Goal: Transaction & Acquisition: Purchase product/service

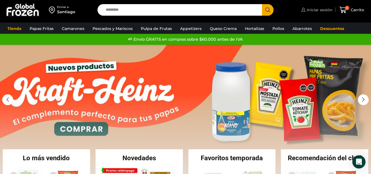
click at [312, 10] on span "Iniciar sesión" at bounding box center [319, 9] width 27 height 5
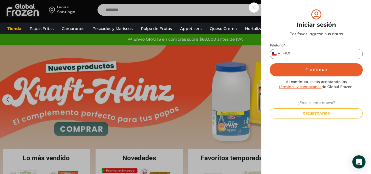
click at [312, 49] on input "Teléfono *" at bounding box center [316, 54] width 93 height 10
type input "*********"
click at [270, 63] on button "Continuar" at bounding box center [316, 69] width 93 height 13
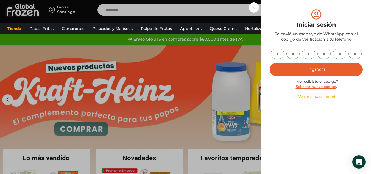
click at [280, 51] on input "text" at bounding box center [277, 54] width 13 height 10
type input "*"
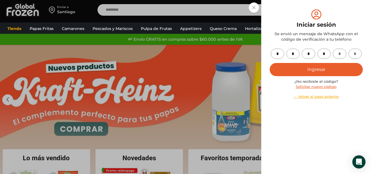
type input "*"
click at [319, 71] on button "Ingresar" at bounding box center [316, 69] width 93 height 13
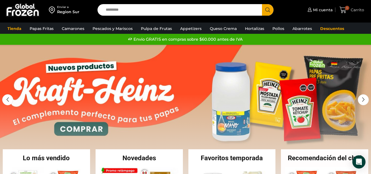
click at [348, 9] on span "5" at bounding box center [347, 8] width 4 height 4
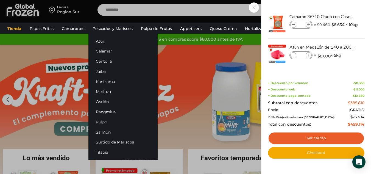
click at [104, 121] on link "Pulpo" at bounding box center [122, 122] width 69 height 10
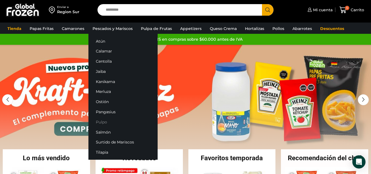
click at [102, 123] on link "Pulpo" at bounding box center [122, 122] width 69 height 10
click at [100, 123] on link "Pulpo" at bounding box center [122, 122] width 69 height 10
click at [101, 120] on link "Pulpo" at bounding box center [122, 122] width 69 height 10
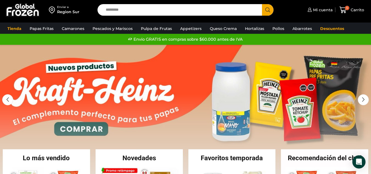
click at [26, 11] on img at bounding box center [22, 10] width 34 height 14
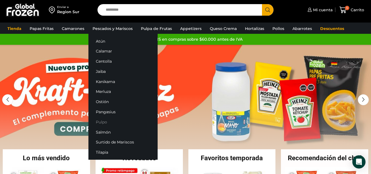
scroll to position [27, 0]
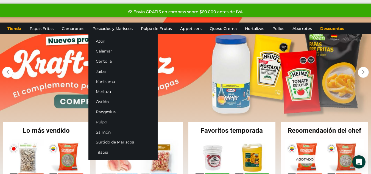
click at [101, 122] on link "Pulpo" at bounding box center [122, 122] width 69 height 10
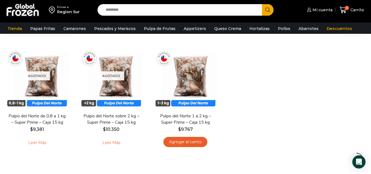
scroll to position [55, 0]
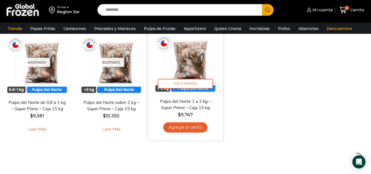
click at [189, 128] on link "Agregar al carrito" at bounding box center [185, 127] width 44 height 10
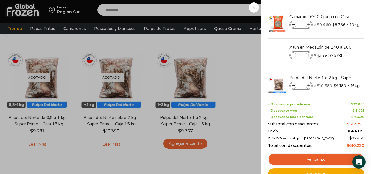
scroll to position [82, 0]
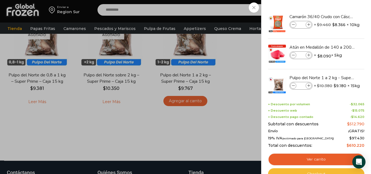
click at [320, 172] on link "Checkout" at bounding box center [316, 174] width 96 height 12
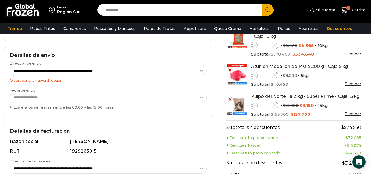
scroll to position [55, 0]
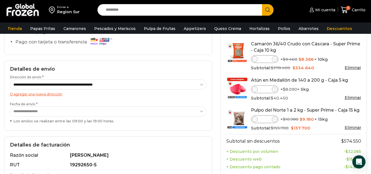
click at [353, 128] on link "Eliminar" at bounding box center [353, 127] width 16 height 5
click at [353, 98] on link "Eliminar" at bounding box center [353, 97] width 16 height 5
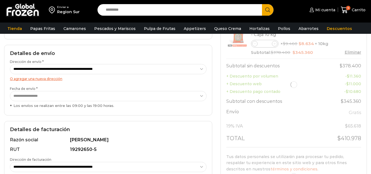
scroll to position [55, 0]
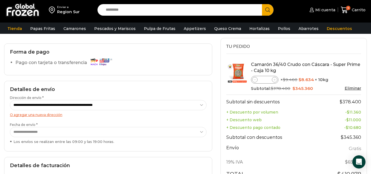
click at [256, 80] on icon at bounding box center [255, 80] width 2 height 2
type input "*"
click at [305, 96] on th "Subtotal sin descuentos" at bounding box center [273, 101] width 95 height 13
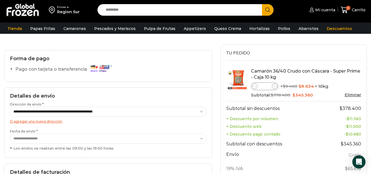
scroll to position [0, 0]
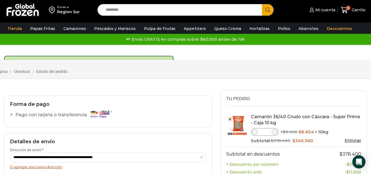
click at [350, 139] on link "Eliminar" at bounding box center [353, 140] width 16 height 5
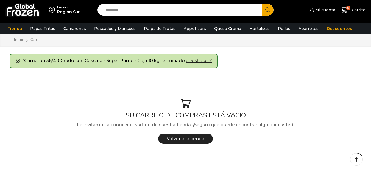
scroll to position [27, 0]
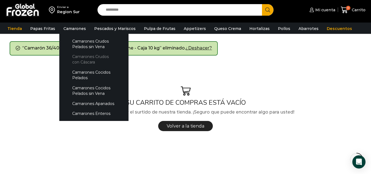
click at [87, 62] on link "Camarones Crudos con Cáscara" at bounding box center [94, 60] width 58 height 16
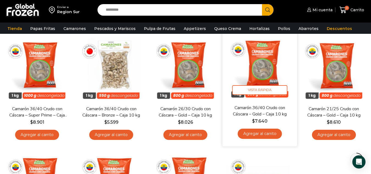
scroll to position [55, 0]
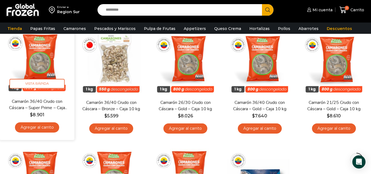
click at [45, 127] on link "Agregar al carrito" at bounding box center [37, 127] width 44 height 10
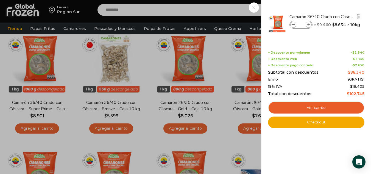
click at [309, 26] on icon at bounding box center [308, 24] width 3 height 3
click at [309, 25] on icon at bounding box center [308, 24] width 3 height 3
type input "*"
click at [295, 25] on span at bounding box center [293, 25] width 6 height 6
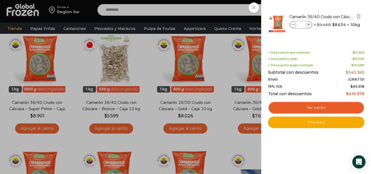
click at [295, 25] on span at bounding box center [293, 25] width 6 height 6
type input "*"
click at [295, 25] on span at bounding box center [293, 25] width 6 height 6
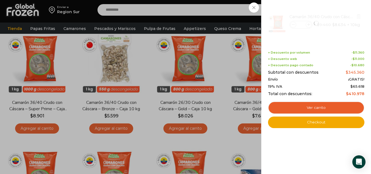
click at [295, 25] on div at bounding box center [317, 23] width 98 height 30
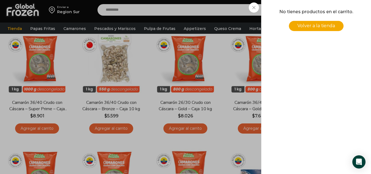
click at [338, 16] on div "0 Carrito 0 0 Shopping Cart No tienes productos en el carrito. Volver a la tien…" at bounding box center [351, 10] width 27 height 13
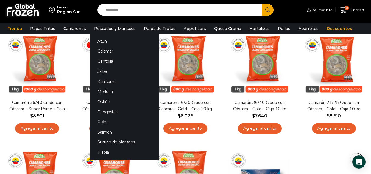
click at [105, 119] on link "Pulpo" at bounding box center [124, 122] width 69 height 10
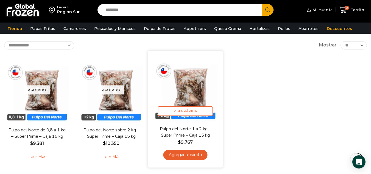
scroll to position [55, 0]
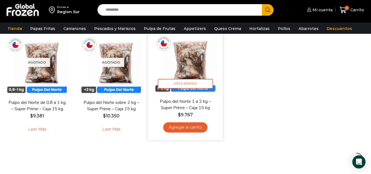
click at [187, 127] on link "Agregar al carrito" at bounding box center [185, 127] width 44 height 10
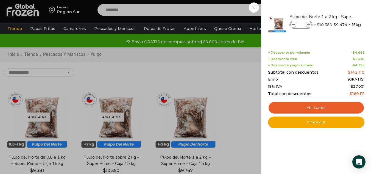
scroll to position [0, 0]
click at [338, 16] on div "1 [GEOGRAPHIC_DATA] 1 1 Shopping Cart *" at bounding box center [351, 10] width 27 height 13
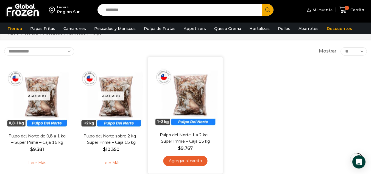
scroll to position [55, 0]
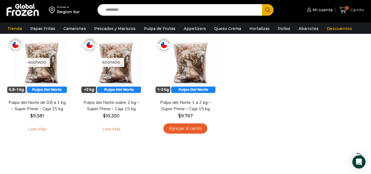
click at [340, 13] on icon at bounding box center [343, 9] width 7 height 7
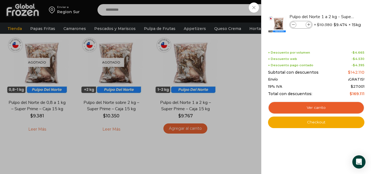
click at [338, 16] on div "1 [GEOGRAPHIC_DATA] 1 1 Shopping Cart *" at bounding box center [351, 10] width 27 height 13
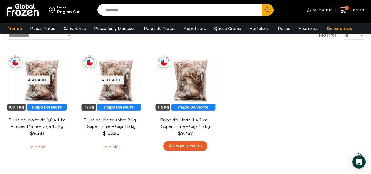
scroll to position [27, 0]
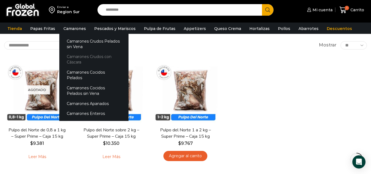
click at [87, 58] on link "Camarones Crudos con Cáscara" at bounding box center [93, 60] width 69 height 16
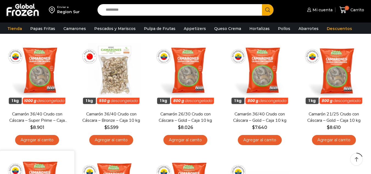
scroll to position [55, 0]
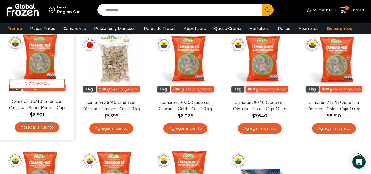
click at [43, 126] on link "Agregar al carrito" at bounding box center [37, 127] width 44 height 10
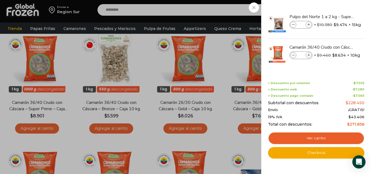
click at [338, 16] on div "2 Carrito 2 2 Shopping Cart *" at bounding box center [351, 10] width 27 height 13
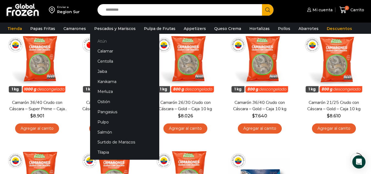
click at [99, 40] on link "Atún" at bounding box center [124, 41] width 69 height 10
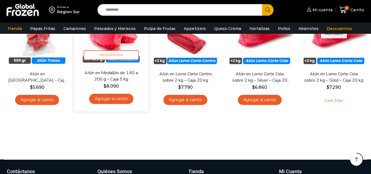
scroll to position [82, 0]
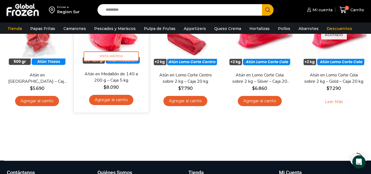
click at [115, 99] on link "Agregar al carrito" at bounding box center [111, 100] width 44 height 10
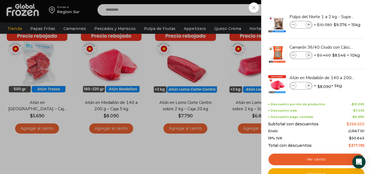
scroll to position [27, 0]
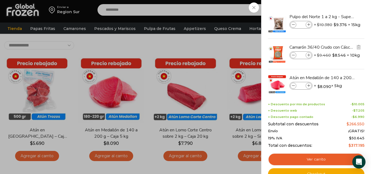
click at [308, 56] on icon at bounding box center [308, 55] width 3 height 3
type input "*"
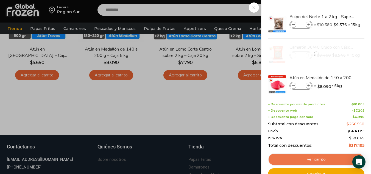
scroll to position [110, 0]
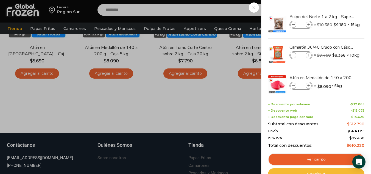
click at [326, 171] on link "Checkout" at bounding box center [316, 174] width 96 height 12
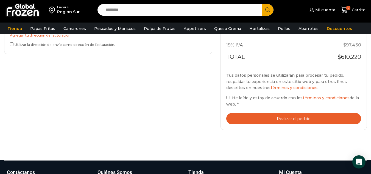
scroll to position [275, 0]
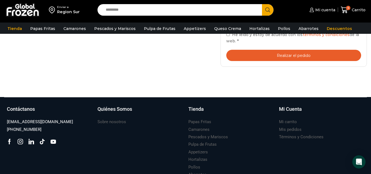
click at [289, 55] on button "Realizar el pedido" at bounding box center [293, 55] width 135 height 11
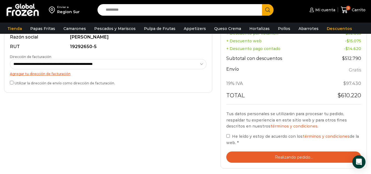
scroll to position [192, 0]
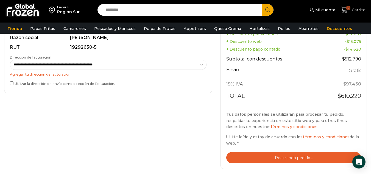
click at [353, 12] on span "Carrito" at bounding box center [358, 9] width 15 height 5
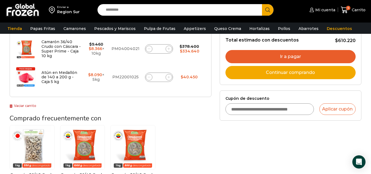
scroll to position [137, 0]
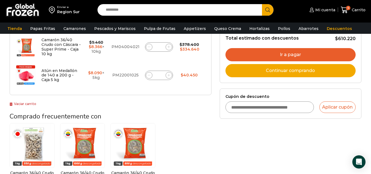
click at [273, 108] on input "Cupón de descuento" at bounding box center [270, 107] width 88 height 12
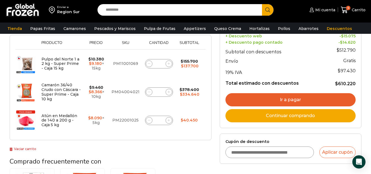
scroll to position [82, 0]
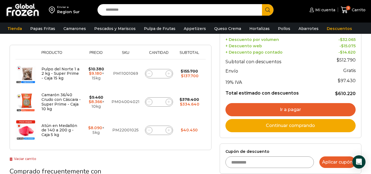
type input "*********"
click at [337, 163] on button "Aplicar cupón" at bounding box center [338, 162] width 36 height 12
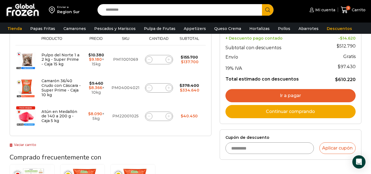
scroll to position [137, 0]
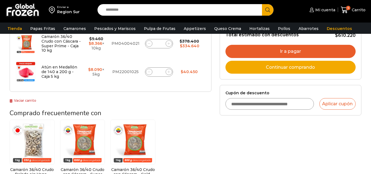
scroll to position [165, 0]
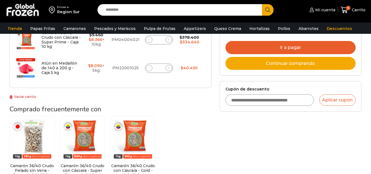
click at [291, 103] on input "Cupón de descuento" at bounding box center [270, 100] width 88 height 12
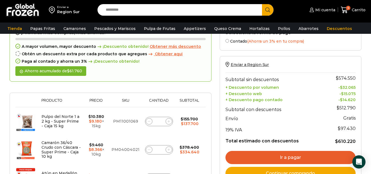
scroll to position [82, 0]
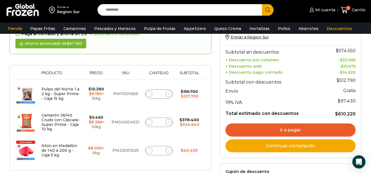
click at [292, 146] on link "Continuar comprando" at bounding box center [291, 145] width 130 height 13
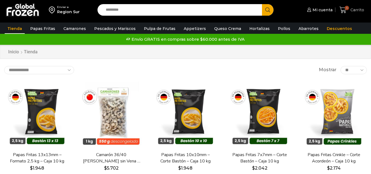
click at [343, 10] on icon at bounding box center [343, 9] width 7 height 7
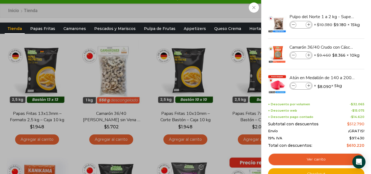
scroll to position [110, 0]
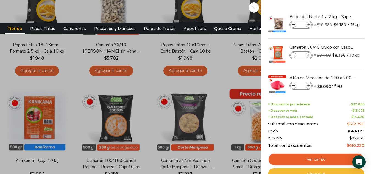
click at [320, 170] on link "Checkout" at bounding box center [316, 174] width 96 height 12
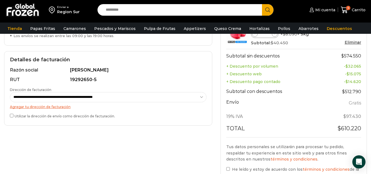
scroll to position [220, 0]
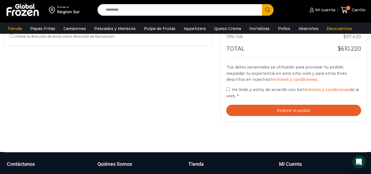
click at [270, 112] on button "Realizar el pedido" at bounding box center [293, 110] width 135 height 11
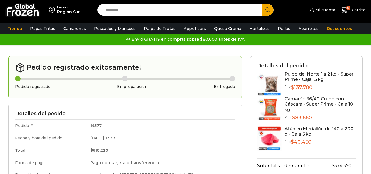
drag, startPoint x: 167, startPoint y: 47, endPoint x: 121, endPoint y: 48, distance: 46.2
drag, startPoint x: 121, startPoint y: 48, endPoint x: 124, endPoint y: 50, distance: 3.8
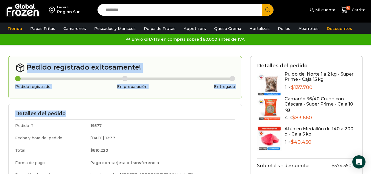
drag, startPoint x: 27, startPoint y: 66, endPoint x: 242, endPoint y: 111, distance: 219.7
click at [239, 111] on div "Pedido registrado exitosamente! Pedido registrado En preparación Entregado Deta…" at bounding box center [125, 172] width 242 height 232
click at [241, 111] on div "Detalles del pedido Pedido # 19577 Fecha y hora del pedido [DATE] 12:37 Total $…" at bounding box center [125, 154] width 234 height 101
click at [242, 111] on div "Detalles del pedido Pedido # 19577 Fecha y hora del pedido [DATE] 12:37 Total $…" at bounding box center [125, 154] width 234 height 101
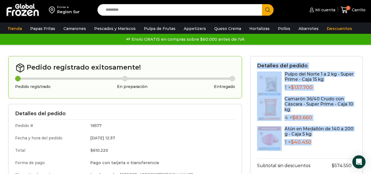
drag, startPoint x: 257, startPoint y: 56, endPoint x: 338, endPoint y: 148, distance: 121.7
click at [338, 148] on div "Detalles del pedido Pulpo del Norte 1 a 2 kg - Super Prime - Caja 15 kg 1 × $ 1…" at bounding box center [306, 169] width 113 height 227
click at [338, 148] on div "Atún en Medallón de 140 a 200 g - Caja 5 kg 1 × $ 40.450" at bounding box center [320, 138] width 71 height 25
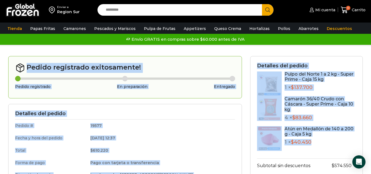
drag, startPoint x: 256, startPoint y: 49, endPoint x: 329, endPoint y: 148, distance: 122.5
click at [329, 148] on div "Atún en Medallón de 140 a 200 g - Caja 5 kg 1 × $ 40.450" at bounding box center [320, 138] width 71 height 25
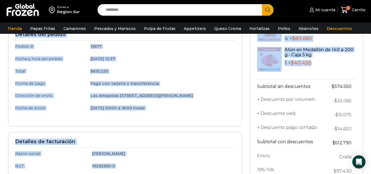
scroll to position [82, 0]
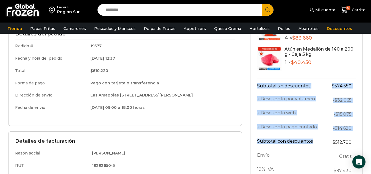
drag, startPoint x: 256, startPoint y: 83, endPoint x: 290, endPoint y: 115, distance: 47.0
click at [308, 129] on div "Detalles del pedido Pulpo del Norte 1 a 2 kg - Super Prime - Caja 15 kg 1 × $ 1…" at bounding box center [306, 89] width 113 height 227
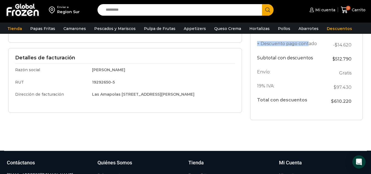
scroll to position [192, 0]
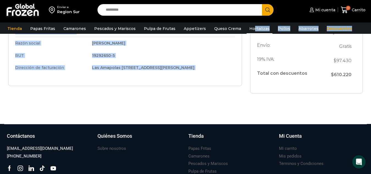
drag, startPoint x: 351, startPoint y: 88, endPoint x: 248, endPoint y: 31, distance: 117.6
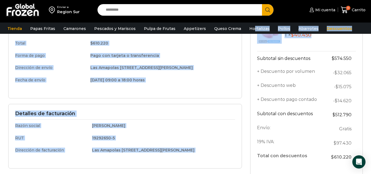
scroll to position [165, 0]
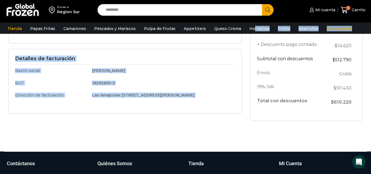
click at [214, 127] on div "Gracias. Tu pedido ha sido recibido. Detalles de tu pedido: Número de pedido: 1…" at bounding box center [185, 17] width 371 height 269
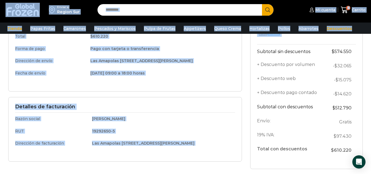
scroll to position [0, 0]
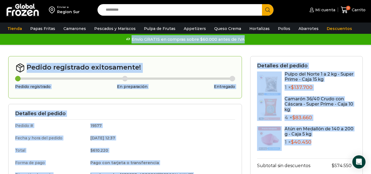
drag, startPoint x: 361, startPoint y: 133, endPoint x: 13, endPoint y: 45, distance: 358.5
click at [13, 45] on div "Enviar a Region Sur Search input Search Mi cuenta" at bounding box center [185, 157] width 371 height 314
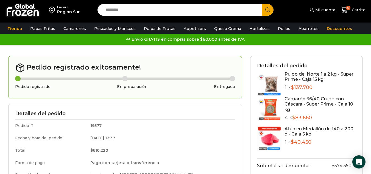
click at [13, 45] on div "Envío GRATIS en compras sobre $60.000 antes de IVA Envío GRATIS en compras sobr…" at bounding box center [185, 39] width 379 height 11
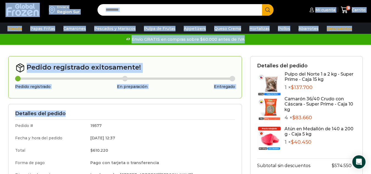
drag, startPoint x: 4, startPoint y: 6, endPoint x: 242, endPoint y: 100, distance: 256.1
click at [242, 100] on div "Enviar a Region Sur Search input Search Mi cuenta" at bounding box center [185, 157] width 371 height 314
click at [242, 100] on div "Pedido registrado exitosamente! Pedido registrado En preparación Entregado Deta…" at bounding box center [125, 172] width 242 height 232
drag, startPoint x: 278, startPoint y: 169, endPoint x: 2, endPoint y: 50, distance: 300.2
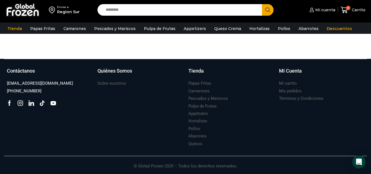
scroll to position [258, 0]
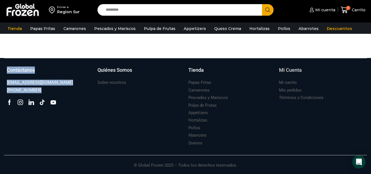
drag, startPoint x: 2, startPoint y: 147, endPoint x: 310, endPoint y: 78, distance: 315.4
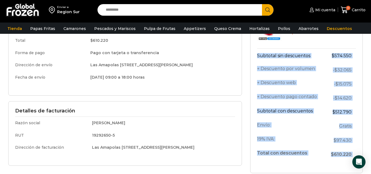
scroll to position [0, 0]
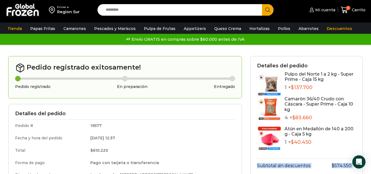
drag, startPoint x: 326, startPoint y: 167, endPoint x: 5, endPoint y: -7, distance: 364.4
click at [6, 59] on div "Pedido registrado exitosamente! Pedido registrado En preparación Entregado Deta…" at bounding box center [125, 172] width 242 height 232
click at [226, 44] on div "Envío GRATIS en compras sobre $60.000 antes de IVA Envío GRATIS en compras sobr…" at bounding box center [185, 39] width 379 height 11
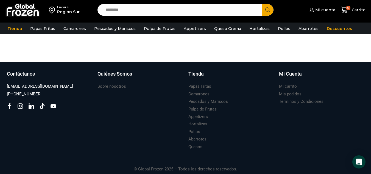
scroll to position [258, 0]
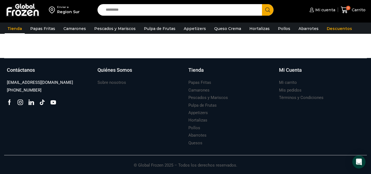
drag, startPoint x: 240, startPoint y: 166, endPoint x: 21, endPoint y: 25, distance: 260.3
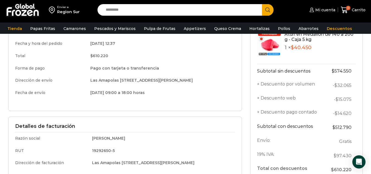
scroll to position [0, 0]
